Goal: Find specific page/section: Find specific page/section

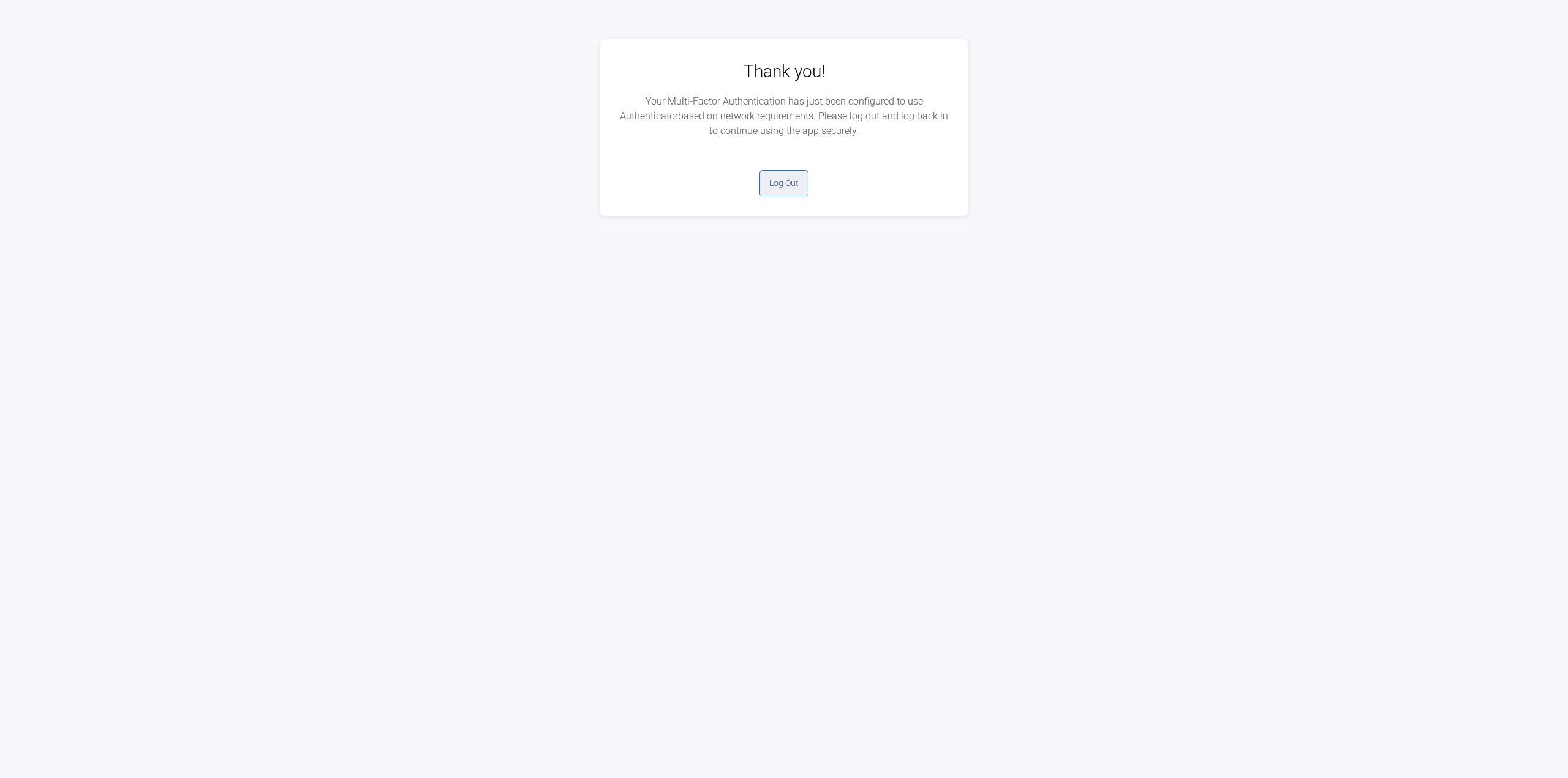
click at [788, 184] on button "Log Out" at bounding box center [784, 183] width 49 height 26
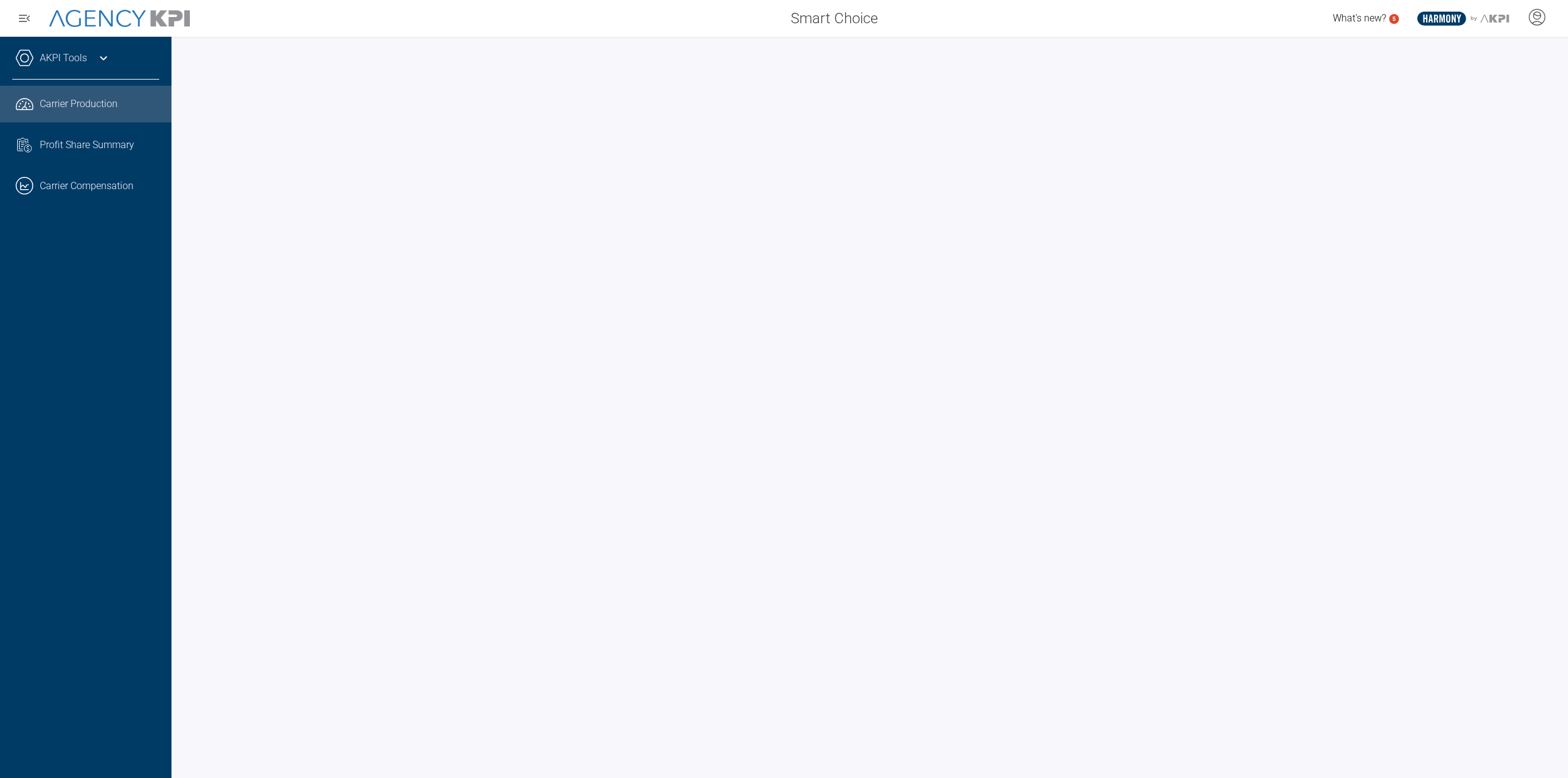
click at [98, 58] on icon at bounding box center [103, 57] width 14 height 14
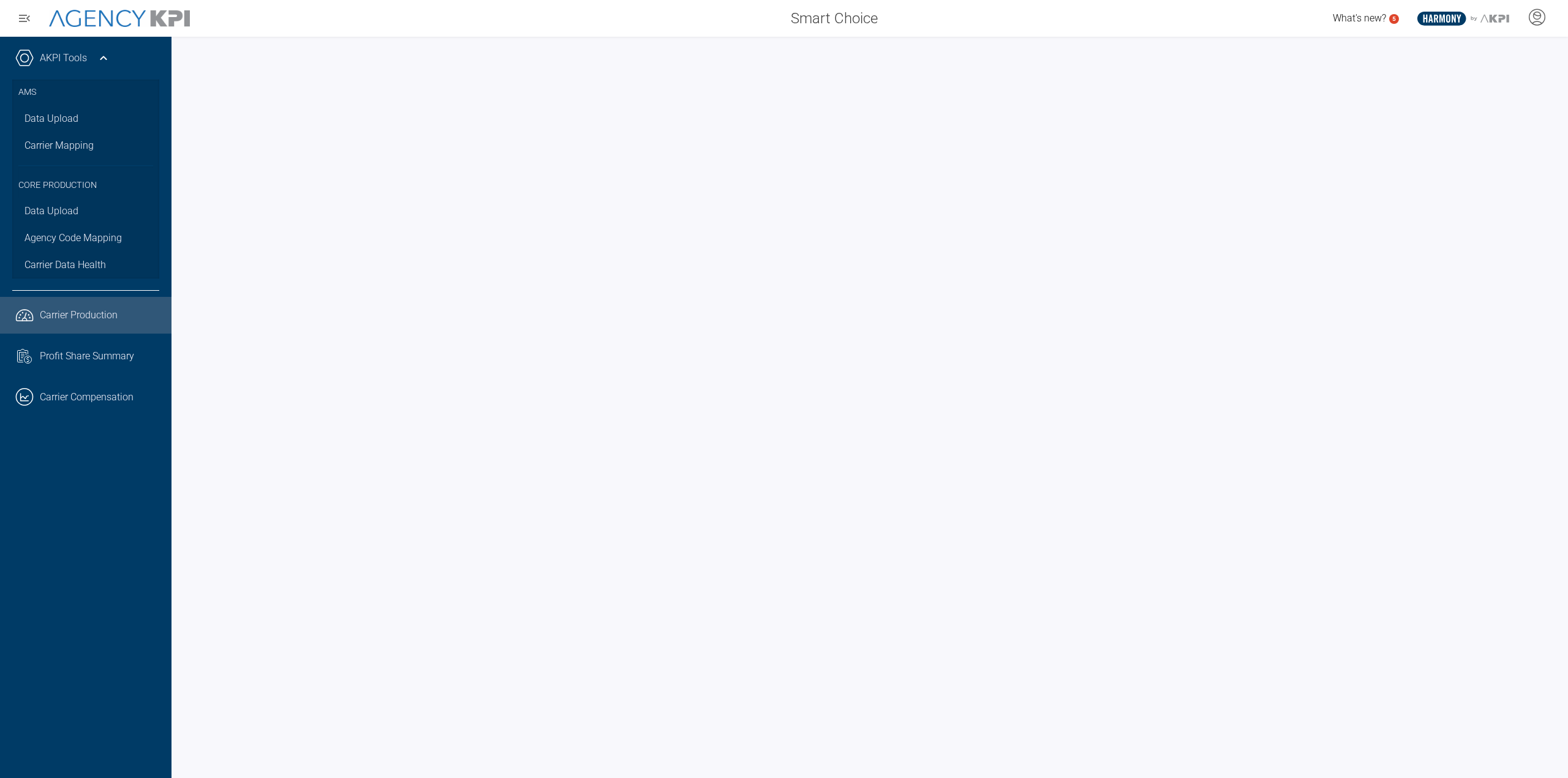
click at [97, 55] on icon at bounding box center [103, 57] width 14 height 14
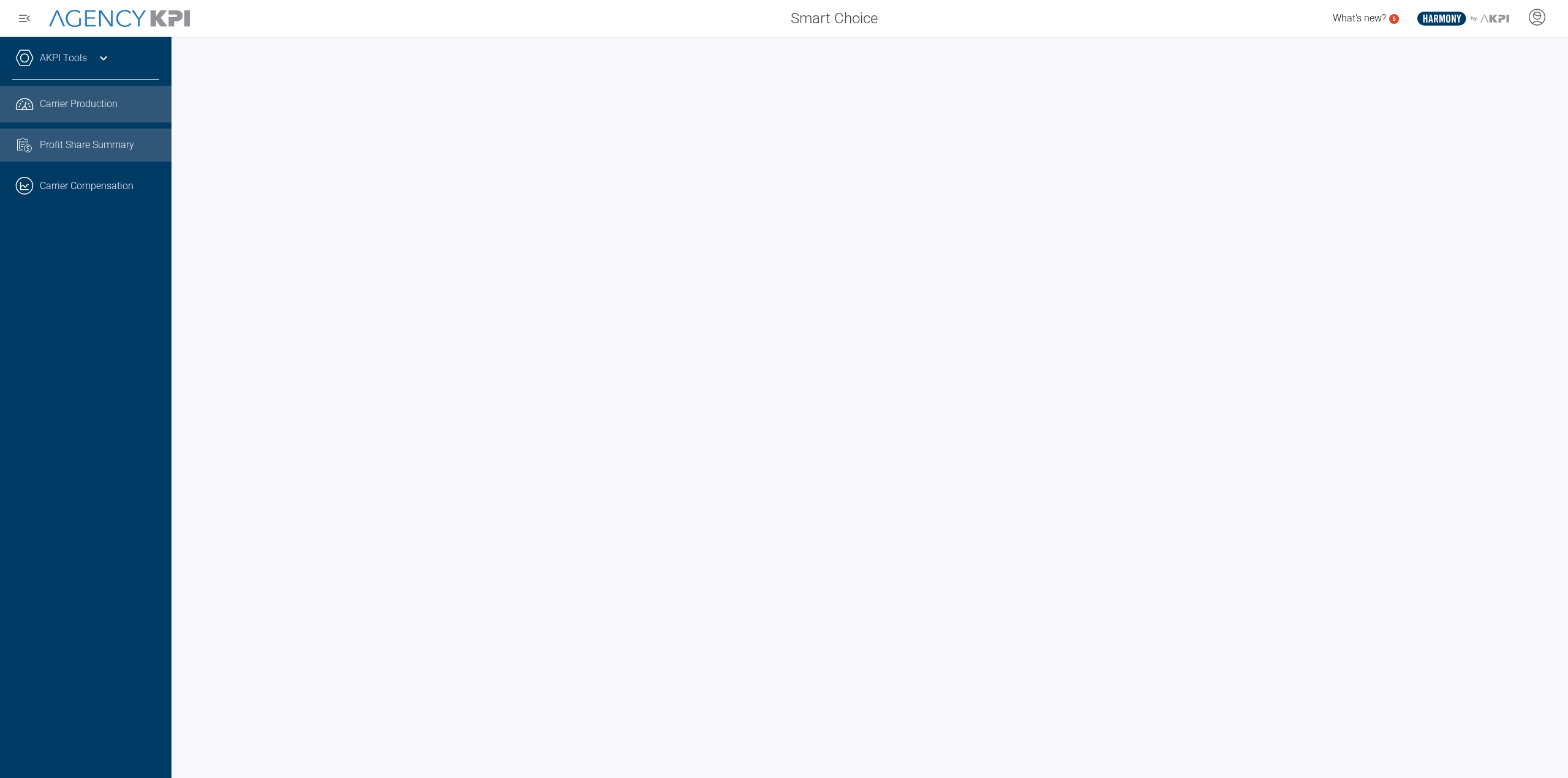
click at [73, 153] on link "Task List Cash Streamline Icon: [URL][DOMAIN_NAME] Profit Share Summary" at bounding box center [86, 145] width 172 height 33
click at [78, 191] on link ".cls-1{fill:none;stroke:#221f20;stroke-linecap:round;stroke-linejoin:round;stro…" at bounding box center [86, 186] width 172 height 37
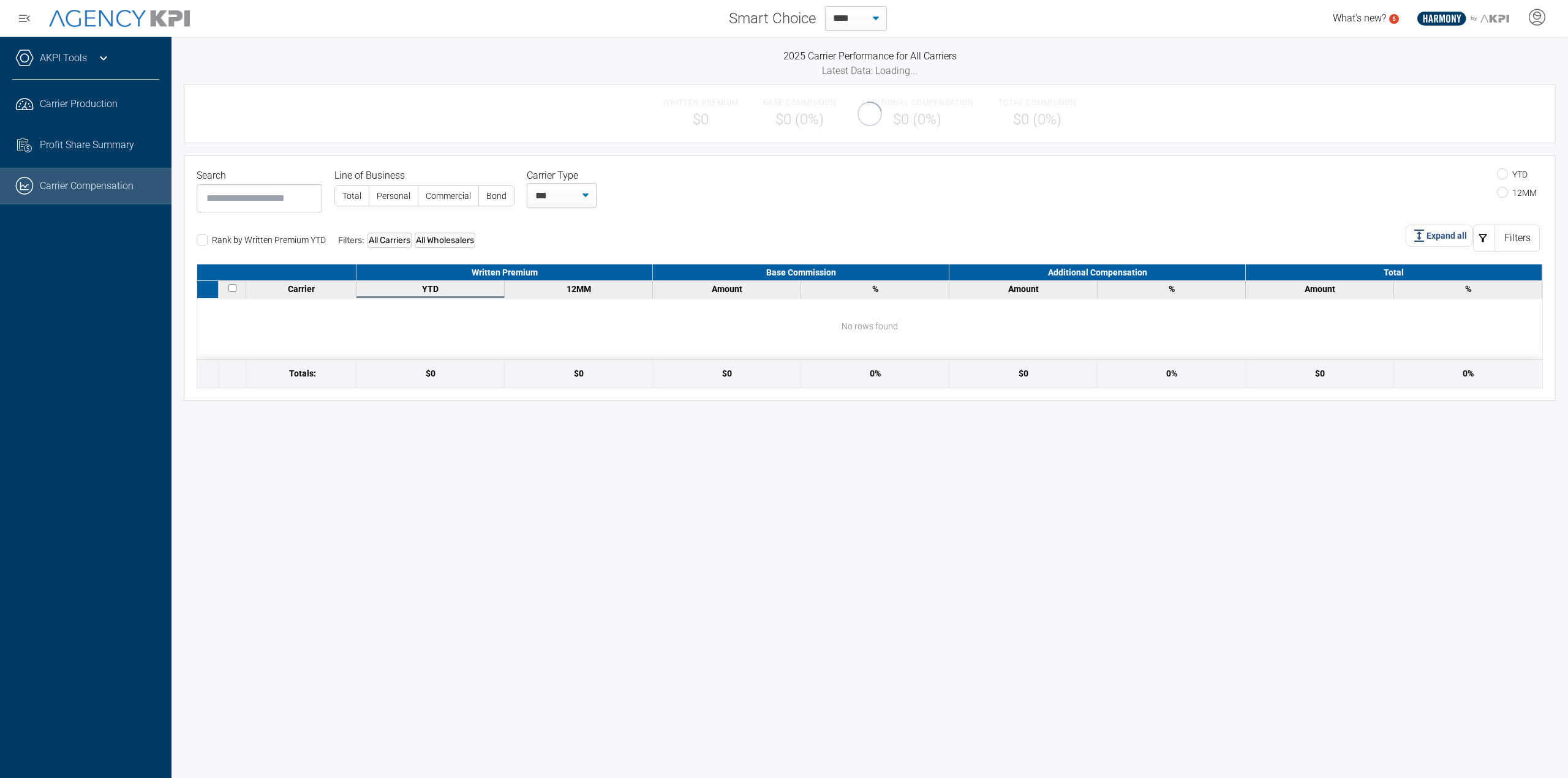
select select "**"
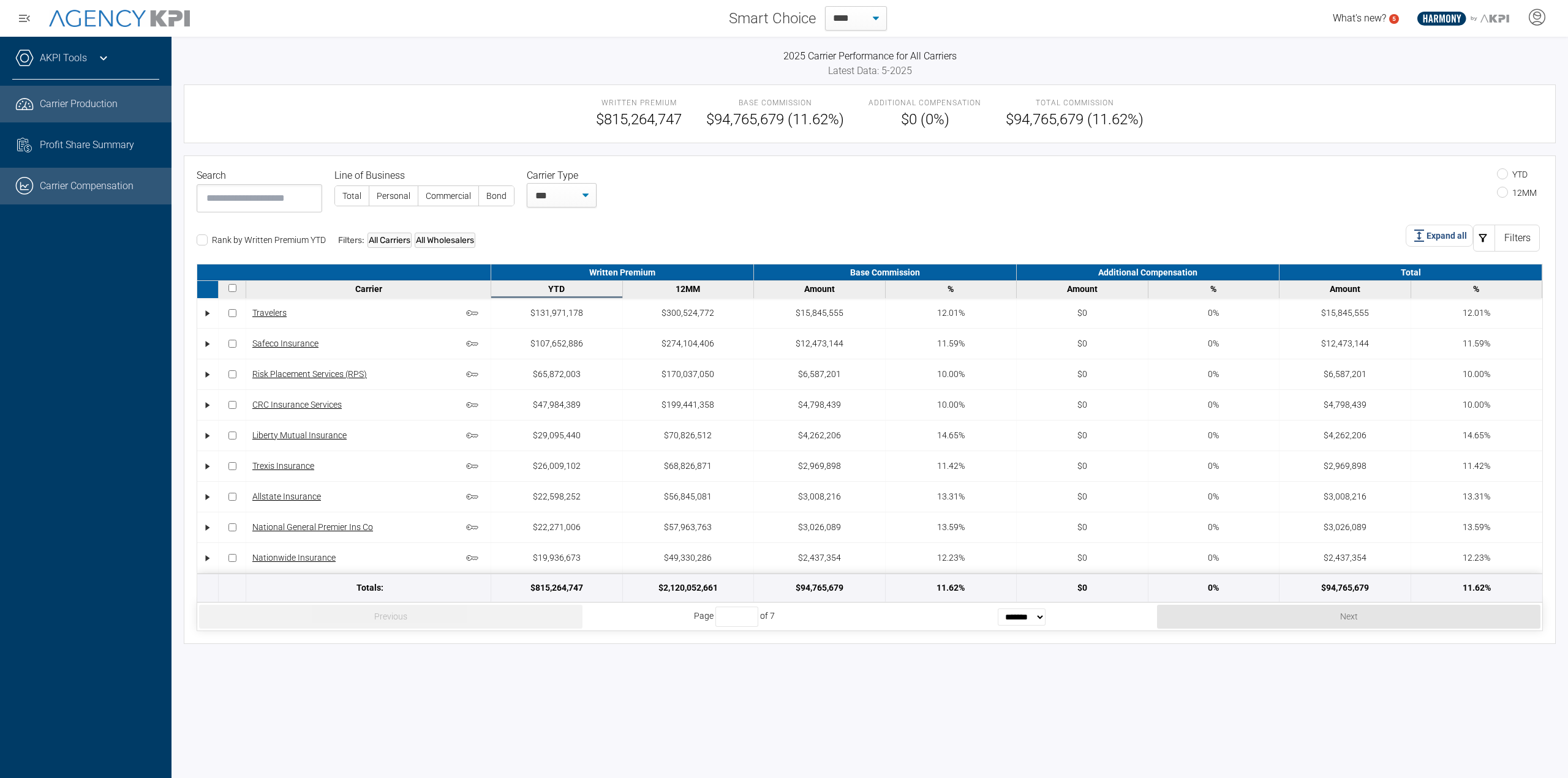
click at [61, 102] on span "Carrier Production" at bounding box center [79, 103] width 78 height 14
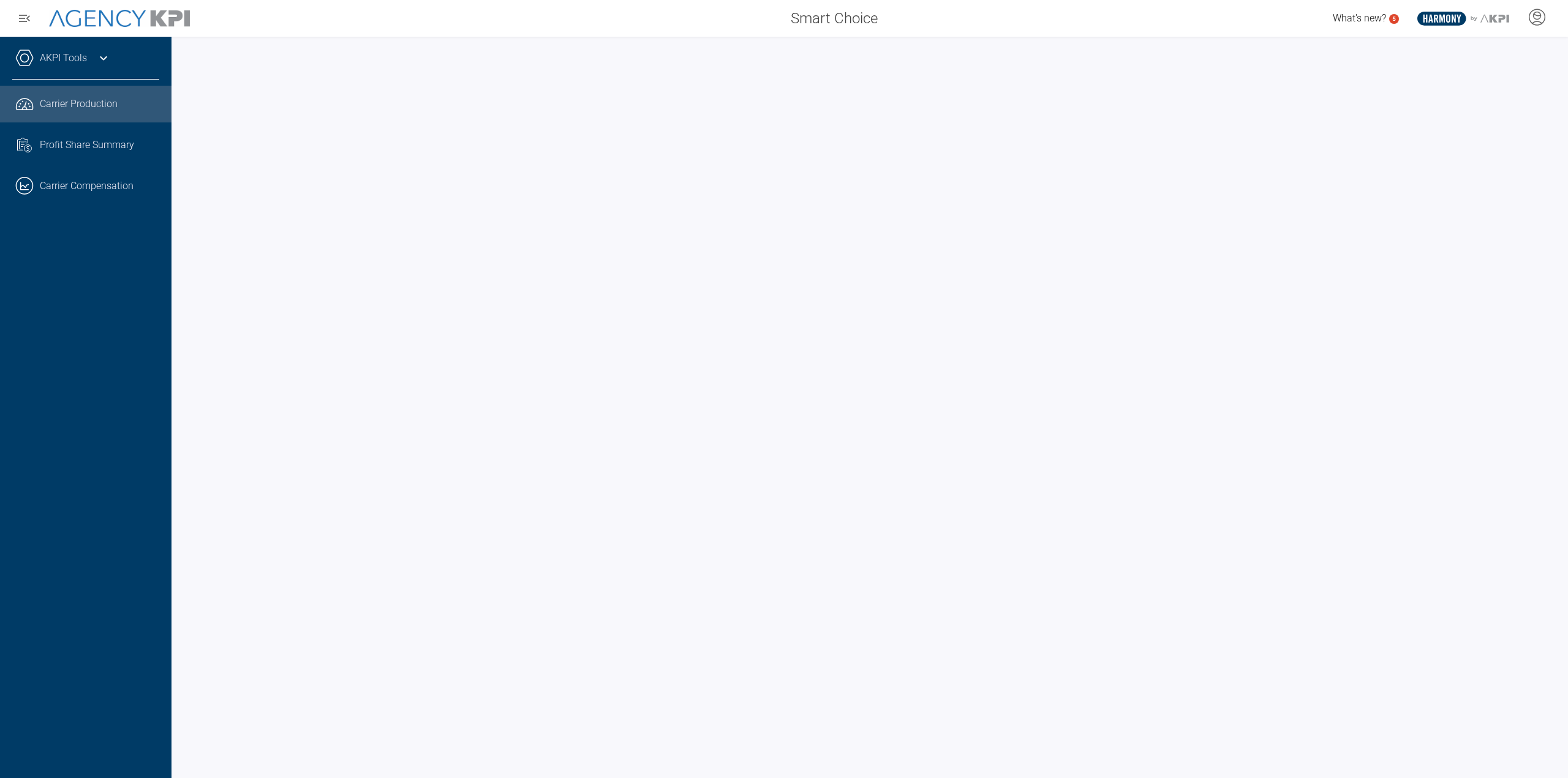
click at [94, 100] on span "Carrier Production" at bounding box center [79, 103] width 78 height 14
click at [91, 99] on span "Carrier Production" at bounding box center [79, 103] width 78 height 14
